Goal: Task Accomplishment & Management: Use online tool/utility

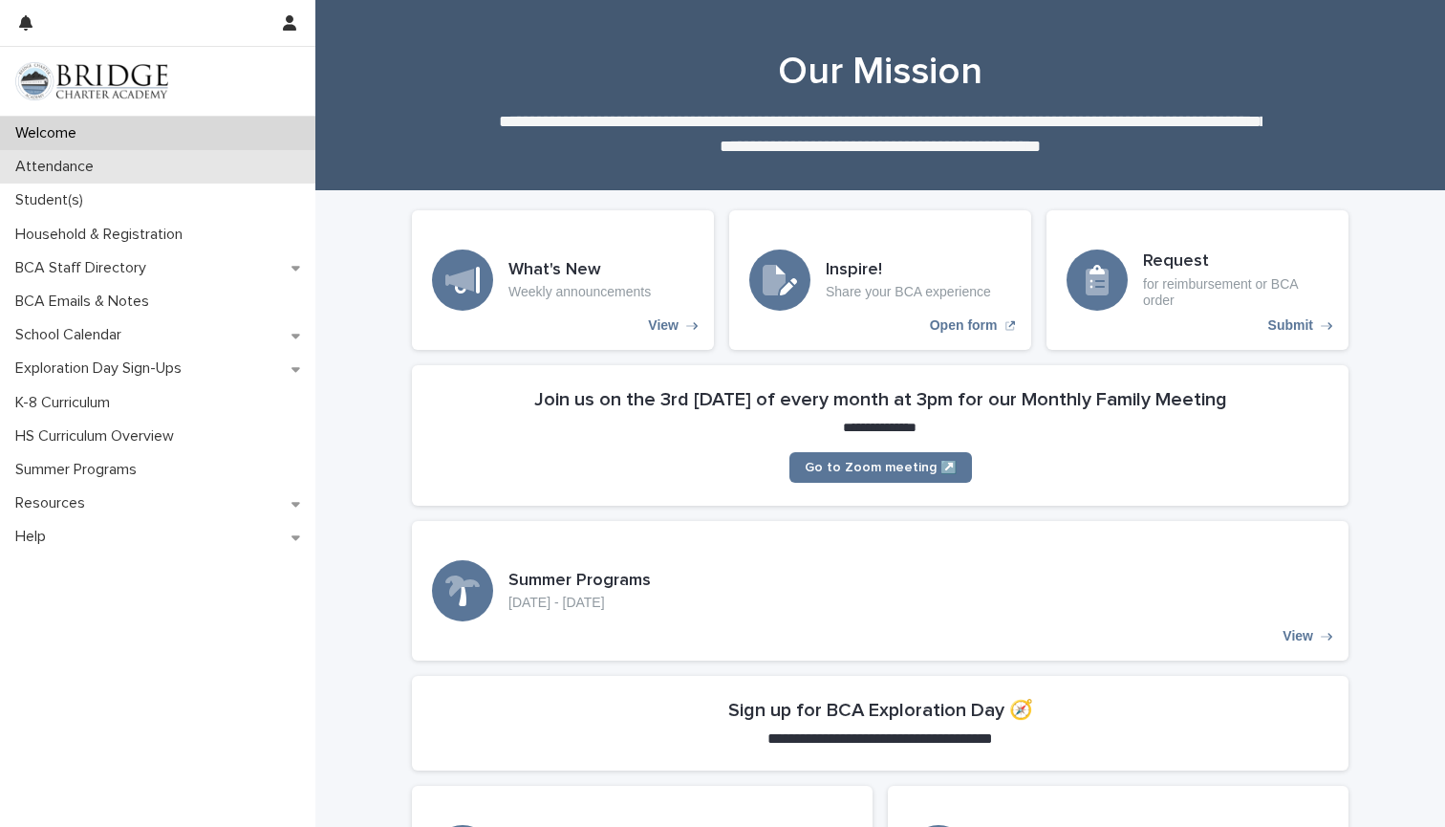
click at [33, 166] on p "Attendance" at bounding box center [58, 167] width 101 height 18
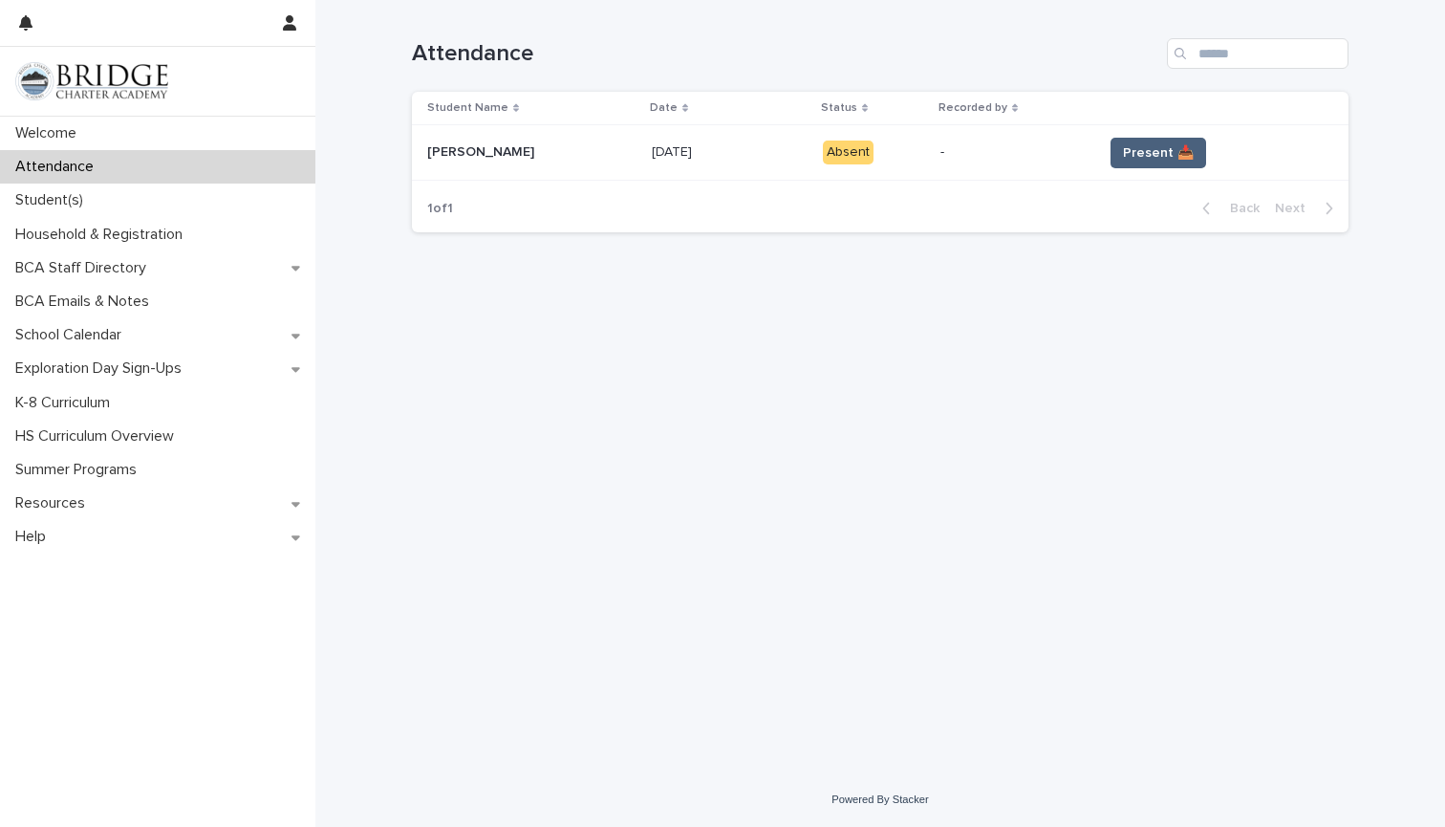
click at [1123, 151] on span "Present 📥" at bounding box center [1158, 152] width 71 height 19
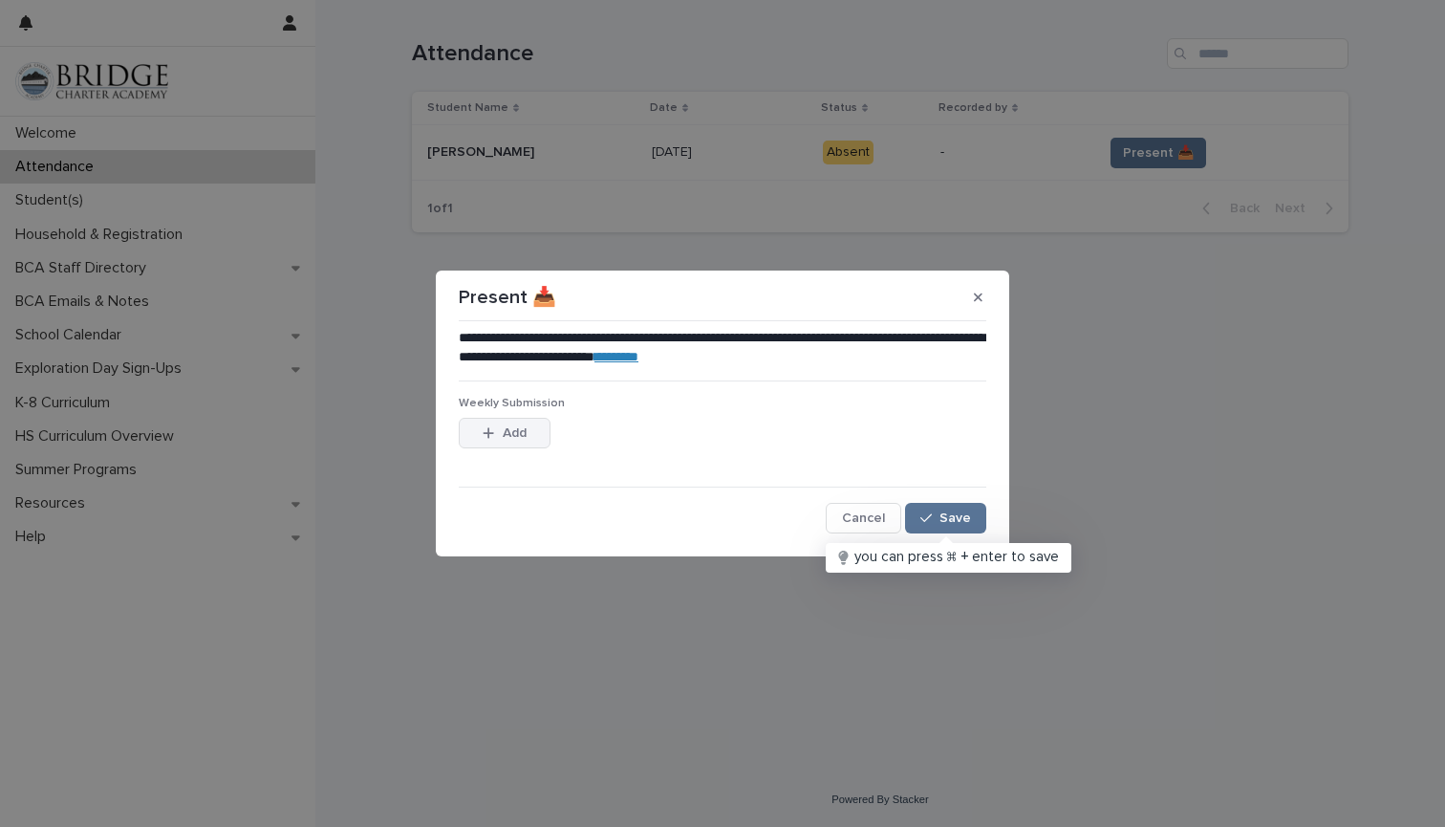
click at [488, 436] on icon "button" at bounding box center [489, 433] width 11 height 11
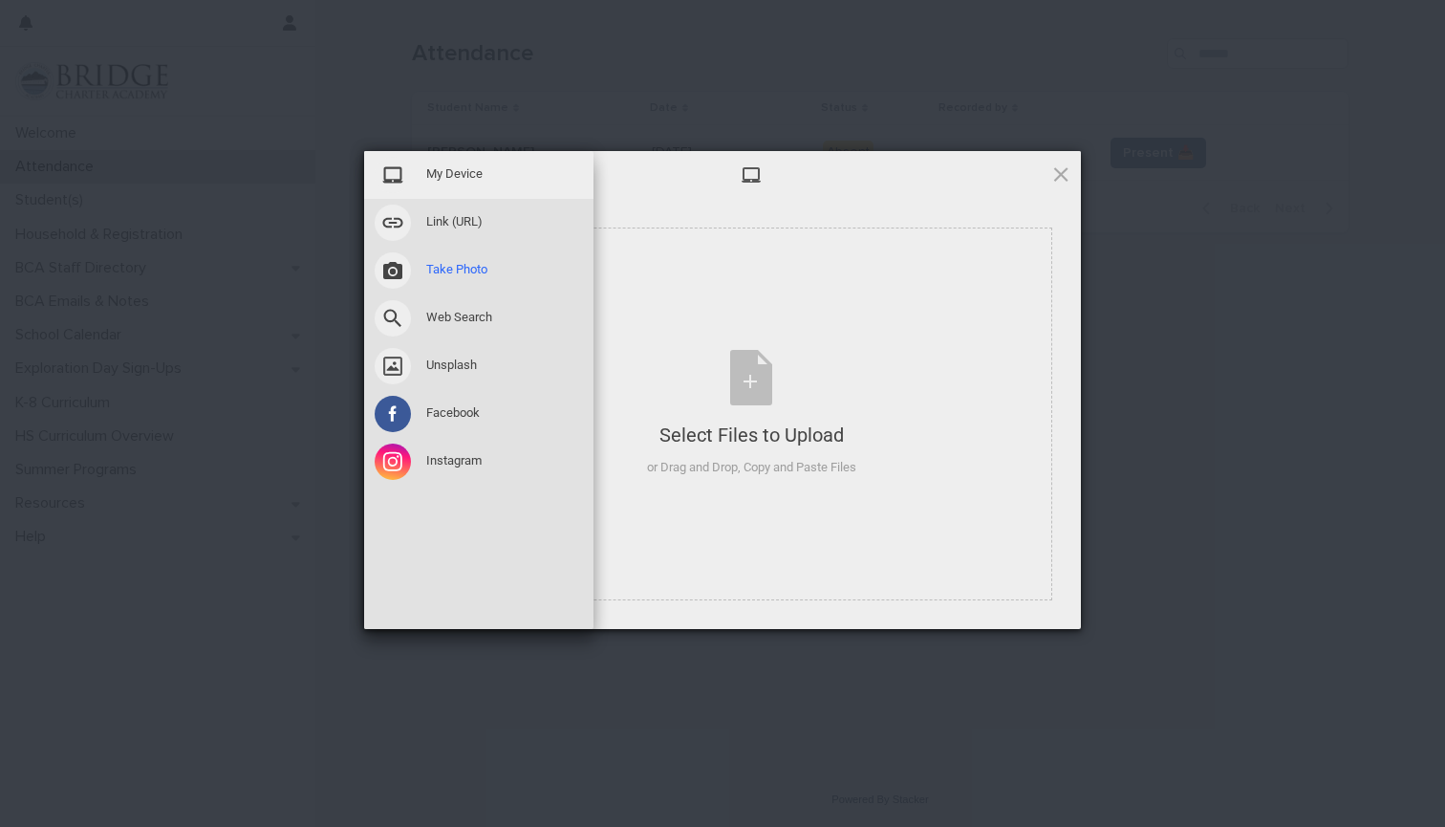
click at [428, 270] on span "Take Photo" at bounding box center [456, 269] width 61 height 17
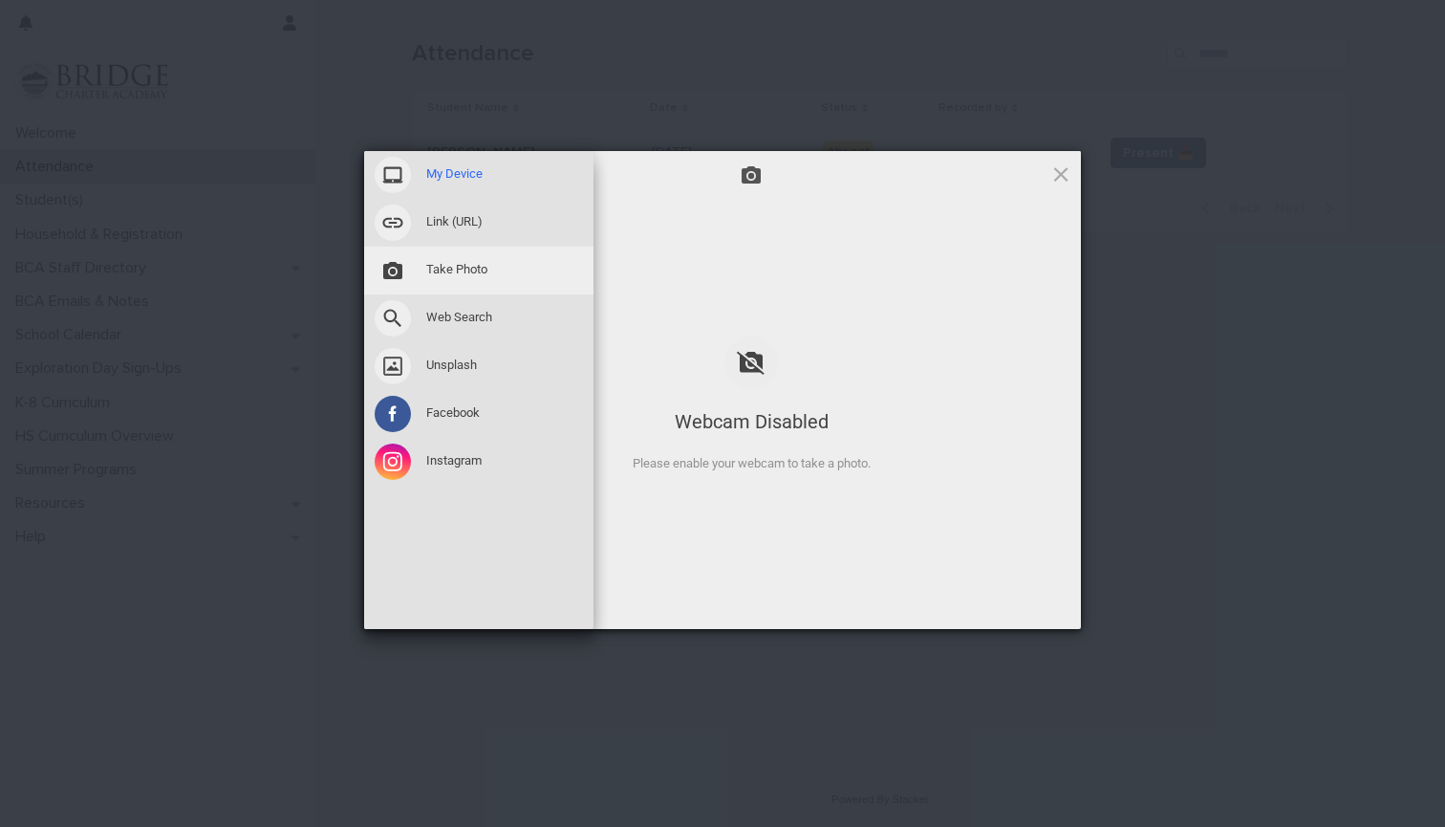
click at [420, 174] on div "My Device" at bounding box center [478, 175] width 229 height 48
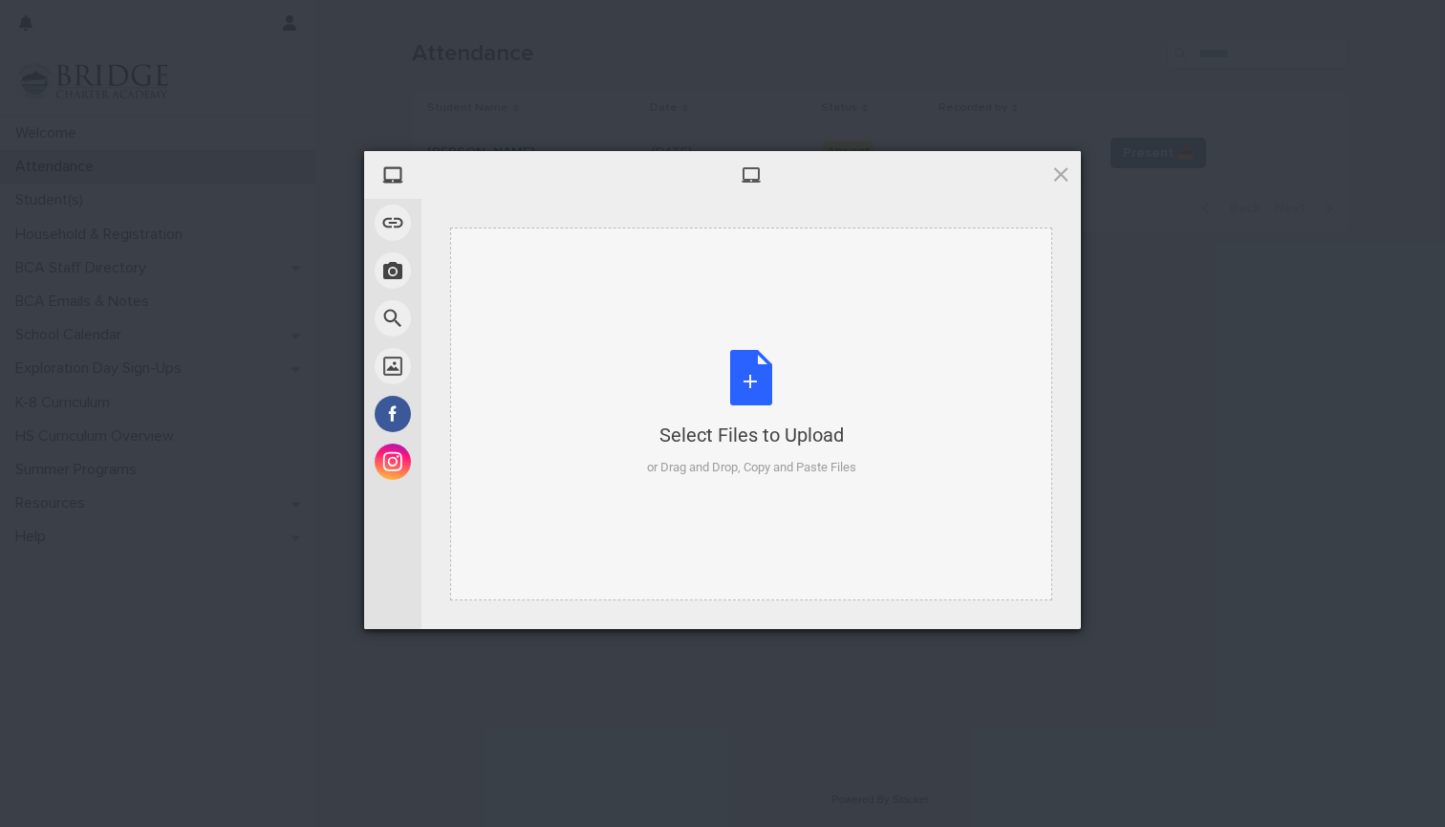
click at [749, 446] on div "Select Files to Upload" at bounding box center [751, 434] width 209 height 27
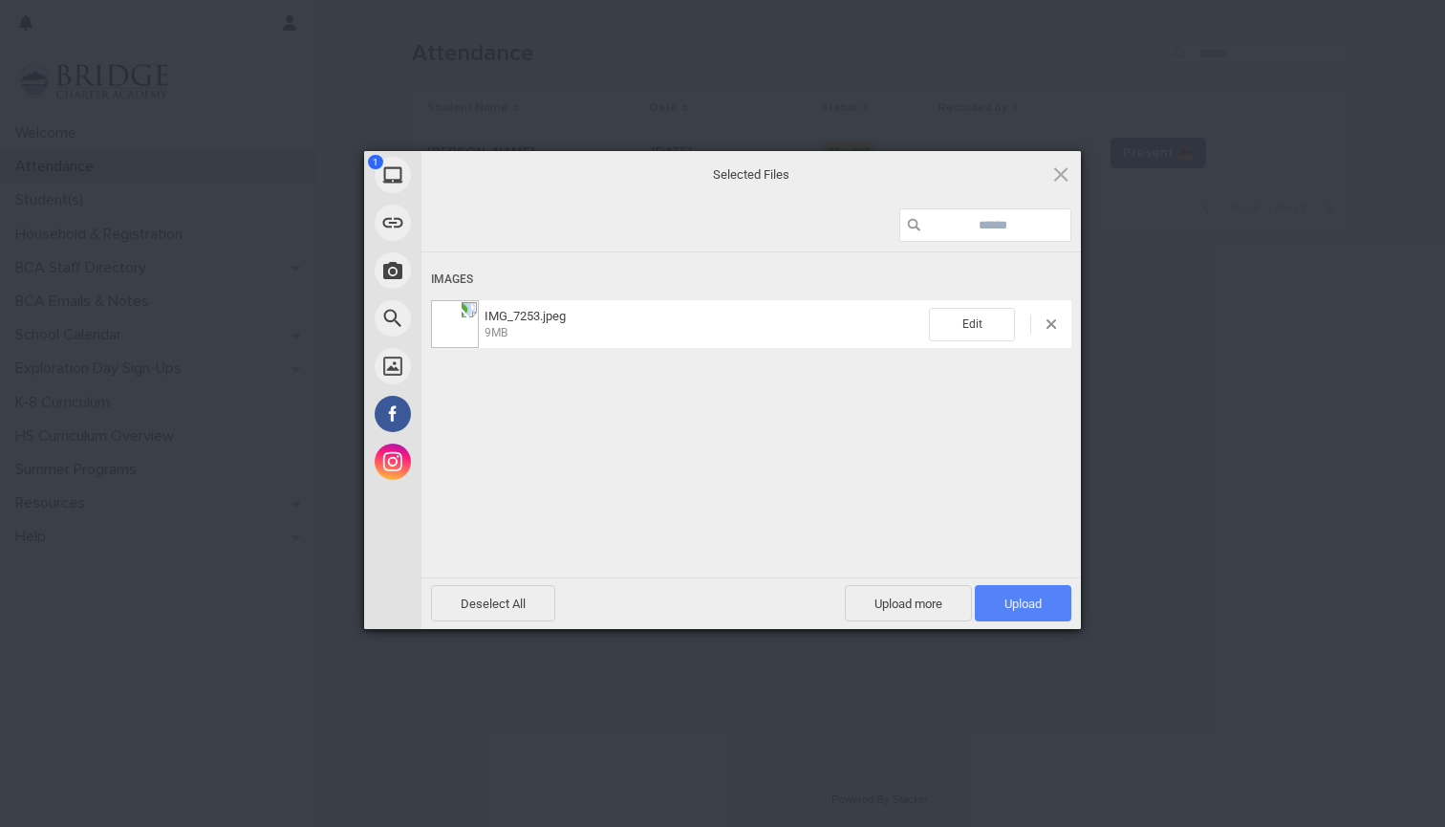
click at [1021, 596] on span "Upload 1" at bounding box center [1022, 603] width 37 height 14
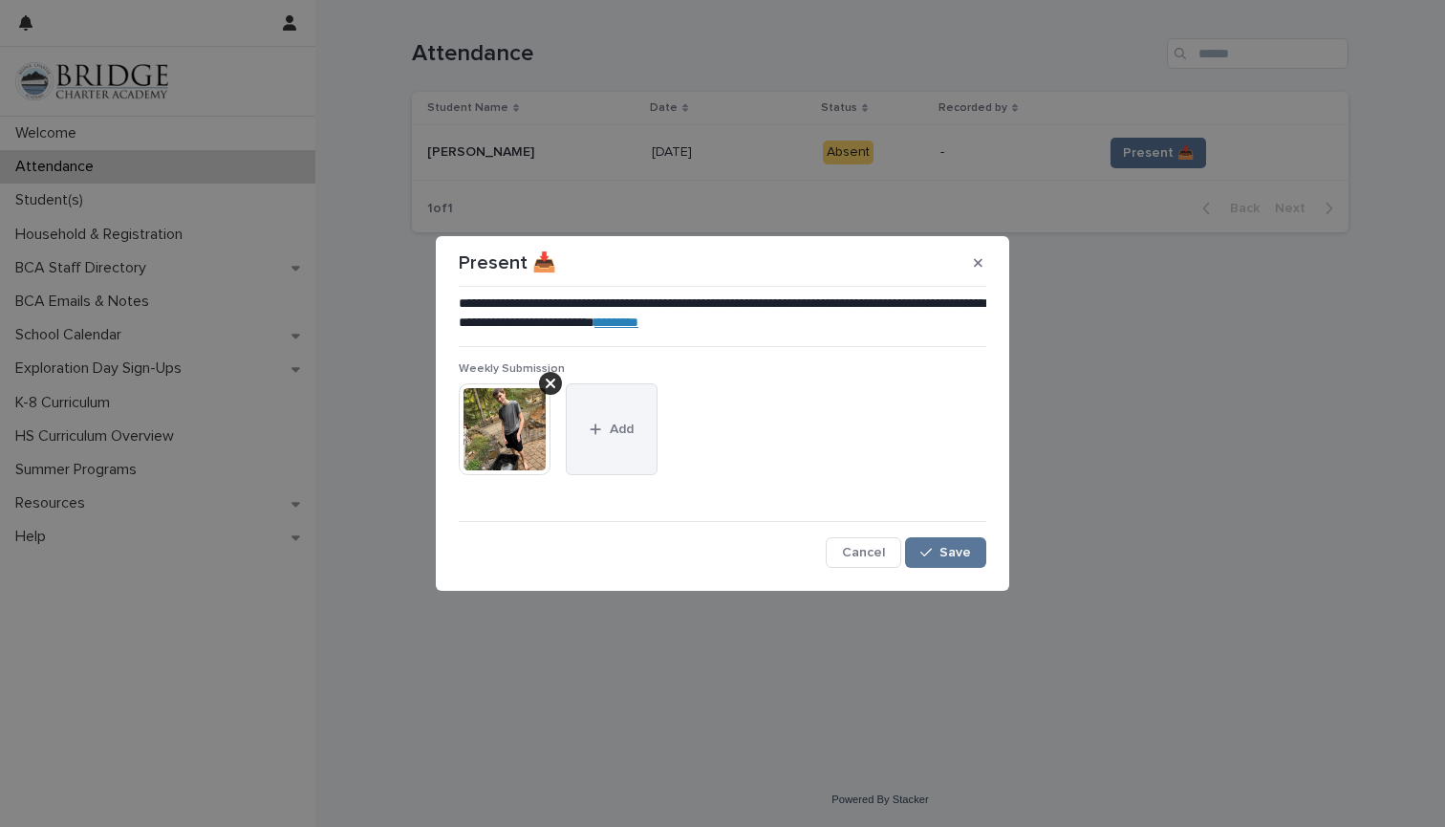
click at [602, 427] on div "button" at bounding box center [599, 428] width 19 height 13
